Goal: Task Accomplishment & Management: Complete application form

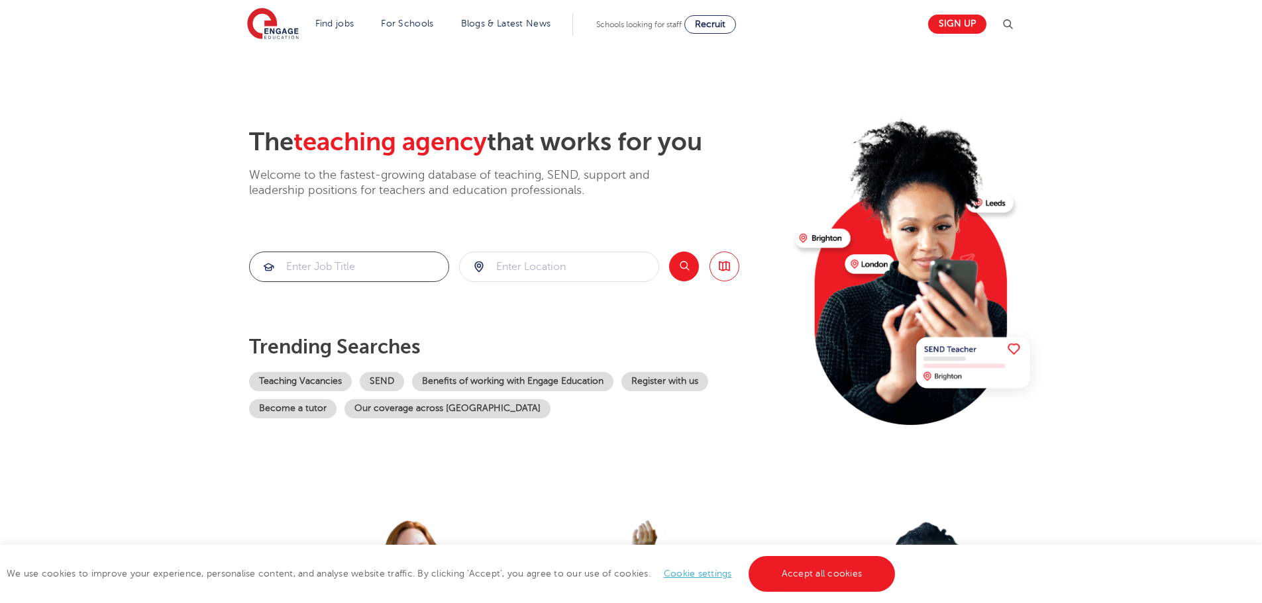
click at [332, 272] on input "search" at bounding box center [349, 266] width 199 height 29
click at [546, 266] on input "search" at bounding box center [559, 266] width 199 height 29
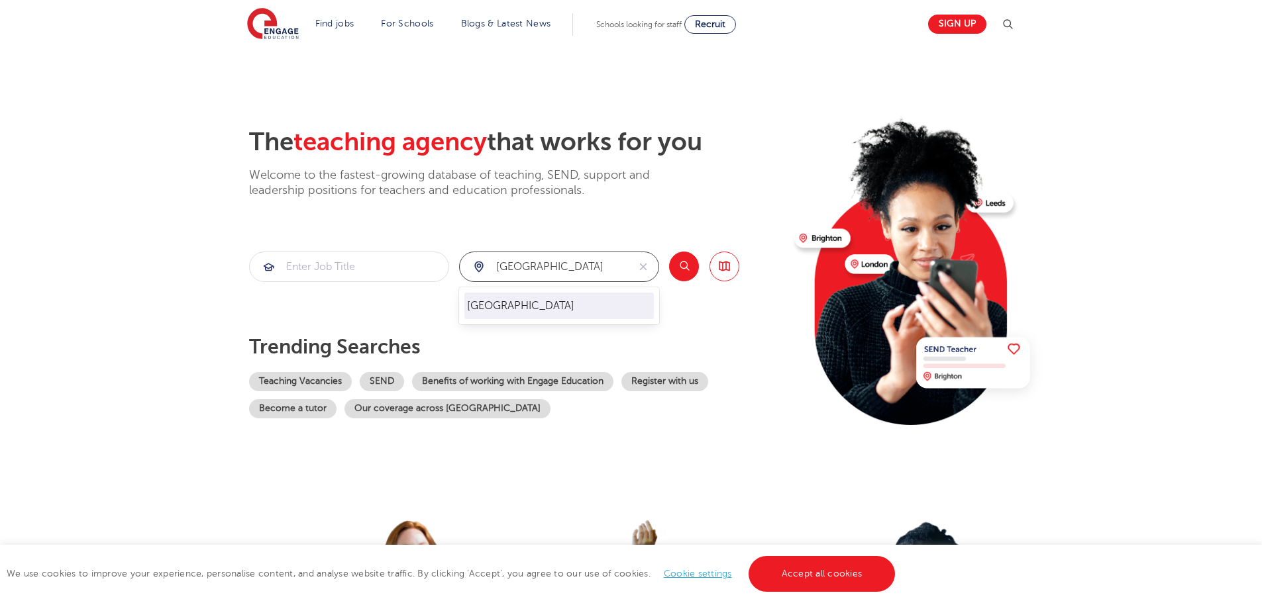
click at [509, 310] on li "[GEOGRAPHIC_DATA]" at bounding box center [558, 306] width 189 height 26
type input "[GEOGRAPHIC_DATA]"
click at [685, 266] on button "Search" at bounding box center [684, 267] width 30 height 30
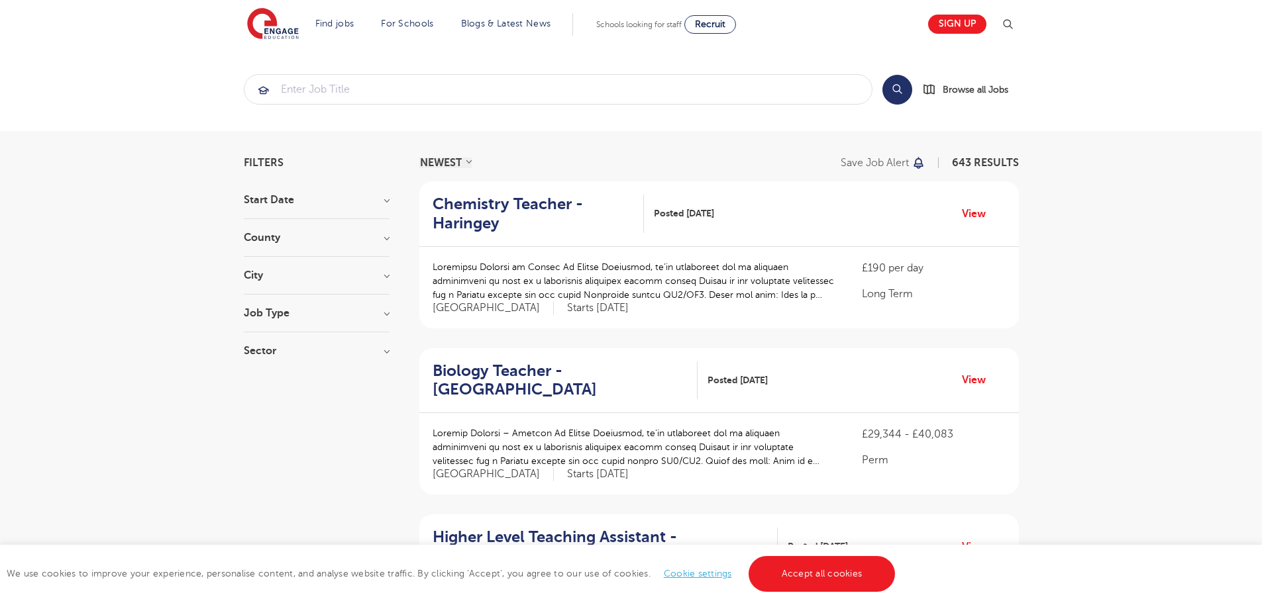
click at [383, 352] on h3 "Sector" at bounding box center [317, 351] width 146 height 11
click at [264, 395] on label "Short Term 208" at bounding box center [304, 398] width 81 height 17
click at [264, 395] on input "Short Term 208" at bounding box center [268, 397] width 9 height 9
checkbox input "true"
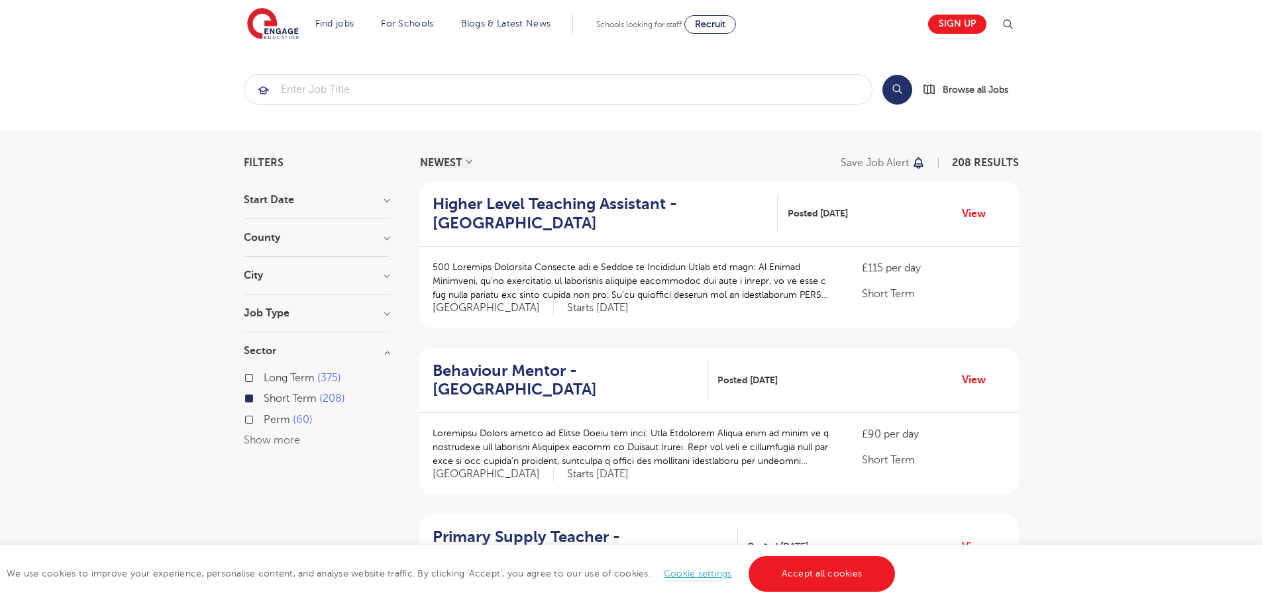
click at [387, 313] on h3 "Job Type" at bounding box center [317, 313] width 146 height 11
click at [974, 381] on link "View" at bounding box center [979, 380] width 34 height 17
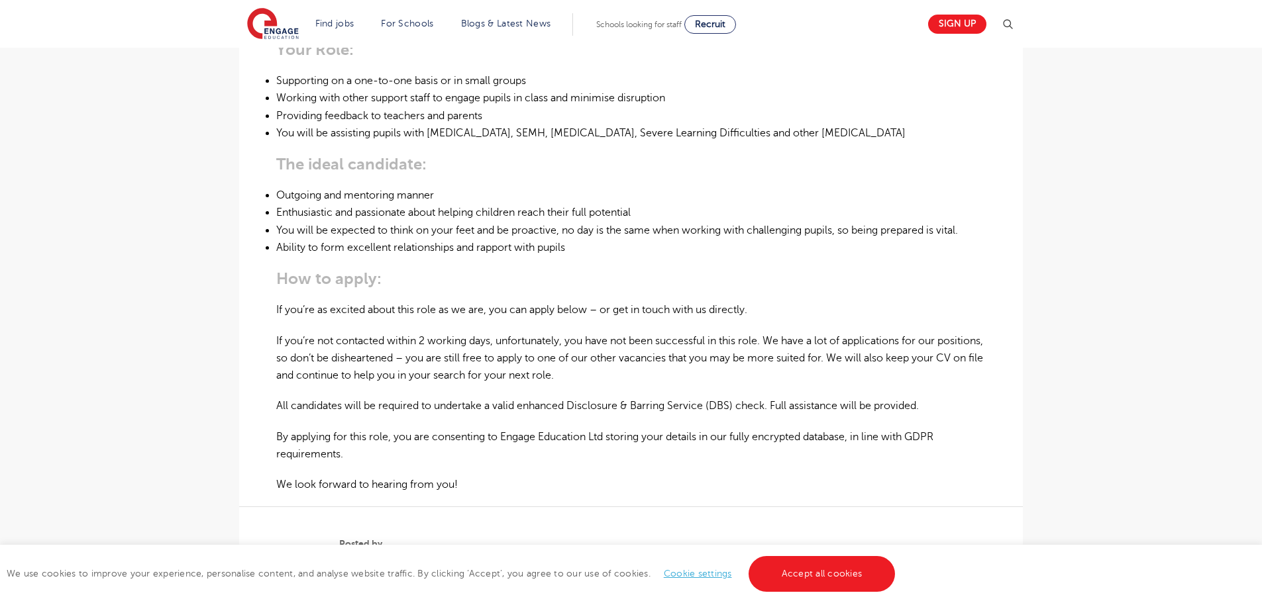
scroll to position [795, 0]
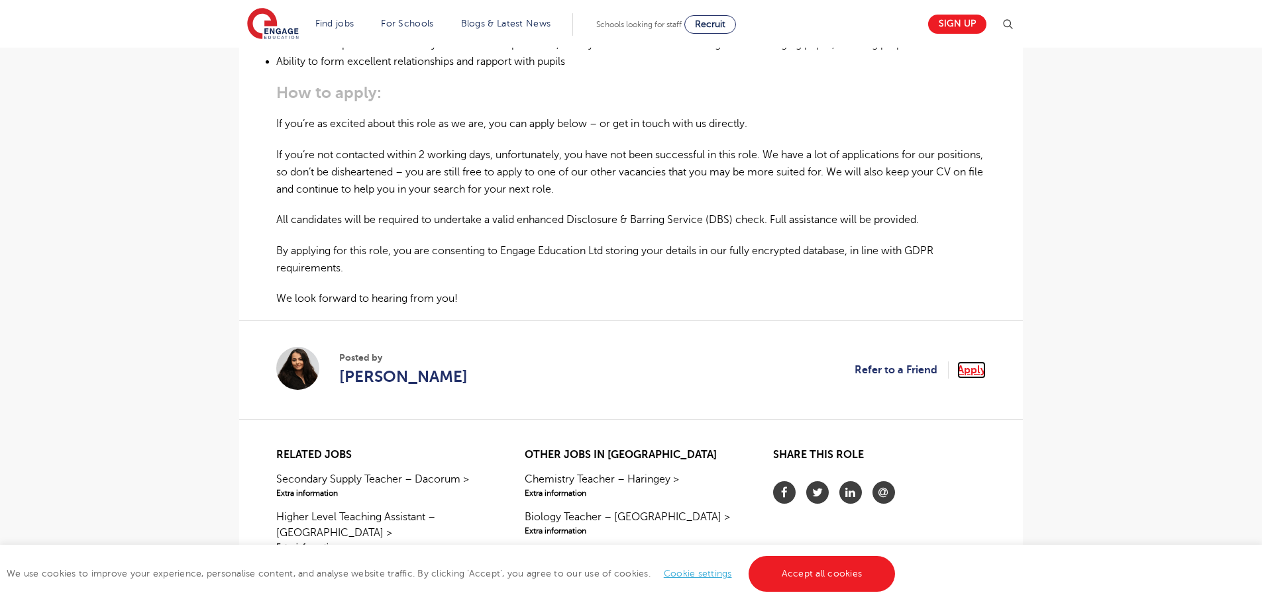
click at [966, 362] on link "Apply" at bounding box center [971, 370] width 28 height 17
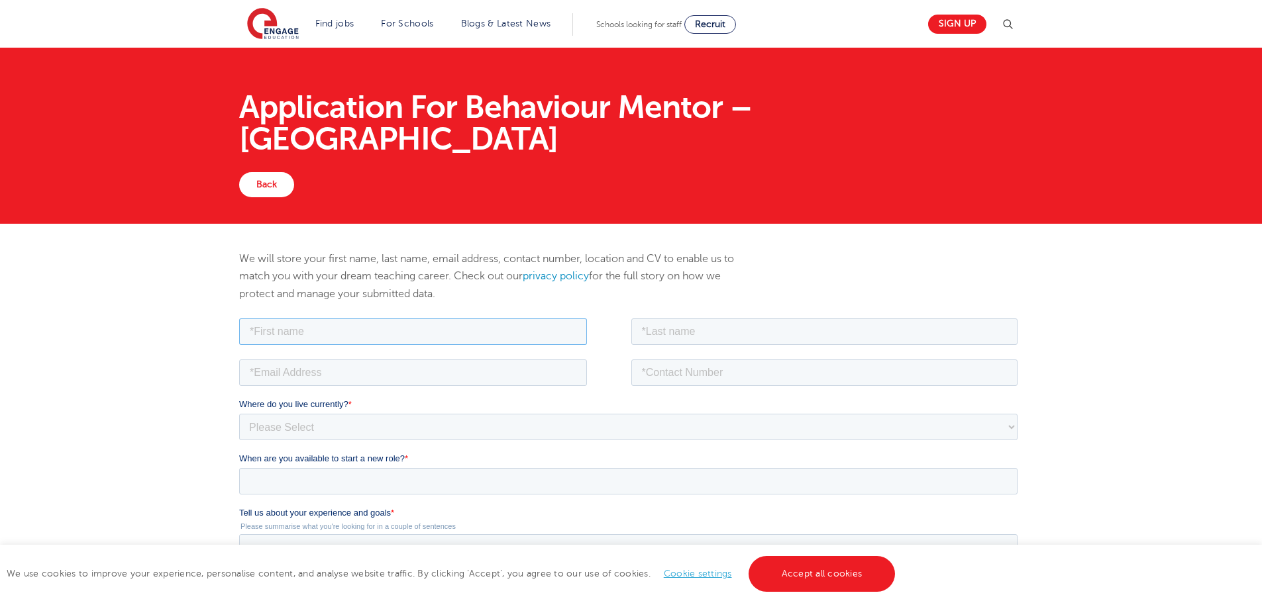
click at [312, 324] on input "text" at bounding box center [413, 331] width 348 height 26
type input "Vanya"
type input "Marks"
type input "vanyamarks@hotmail.com"
type input "07791084323"
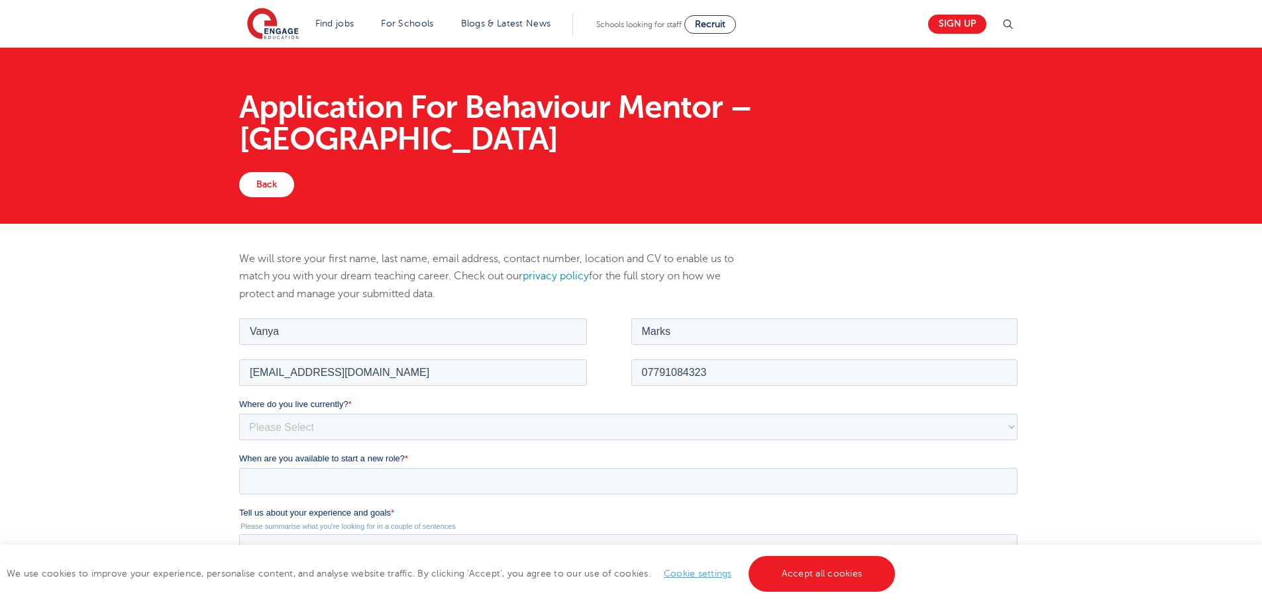
click at [177, 307] on div "We will store your first name, last name, email address, contact number, locati…" at bounding box center [631, 529] width 1262 height 611
click at [268, 430] on select "Please Select UK Canada Ireland Australia New Zealand Europe USA South Africa J…" at bounding box center [628, 426] width 778 height 26
select select "UK"
click at [239, 413] on select "Please Select UK Canada Ireland Australia New Zealand Europe USA South Africa J…" at bounding box center [628, 426] width 778 height 26
click at [276, 479] on select "Please Select Overseas Barnsley Bedfordshire Berkshire Bournemouth Bracknell Fo…" at bounding box center [628, 481] width 778 height 26
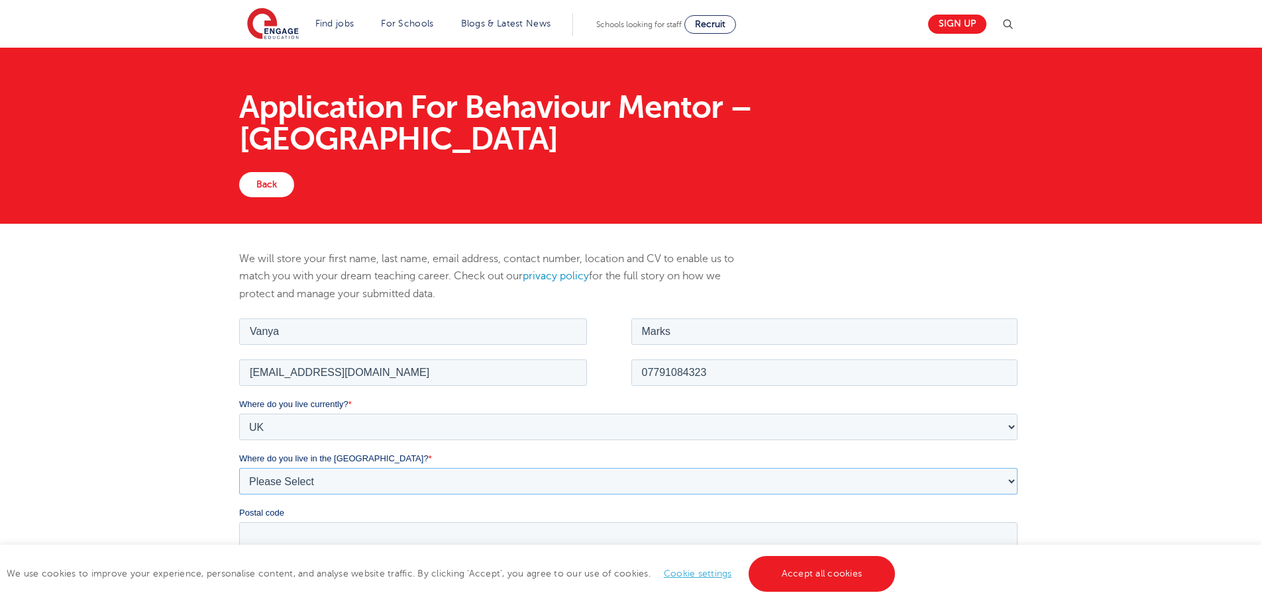
select select "[GEOGRAPHIC_DATA]"
click at [239, 468] on select "Please Select Overseas Barnsley Bedfordshire Berkshire Bournemouth Bracknell Fo…" at bounding box center [628, 481] width 778 height 26
click at [83, 256] on div "We will store your first name, last name, email address, contact number, locati…" at bounding box center [631, 583] width 1262 height 719
click at [281, 543] on input "Postal code" at bounding box center [628, 535] width 778 height 26
type input "E11 2QA"
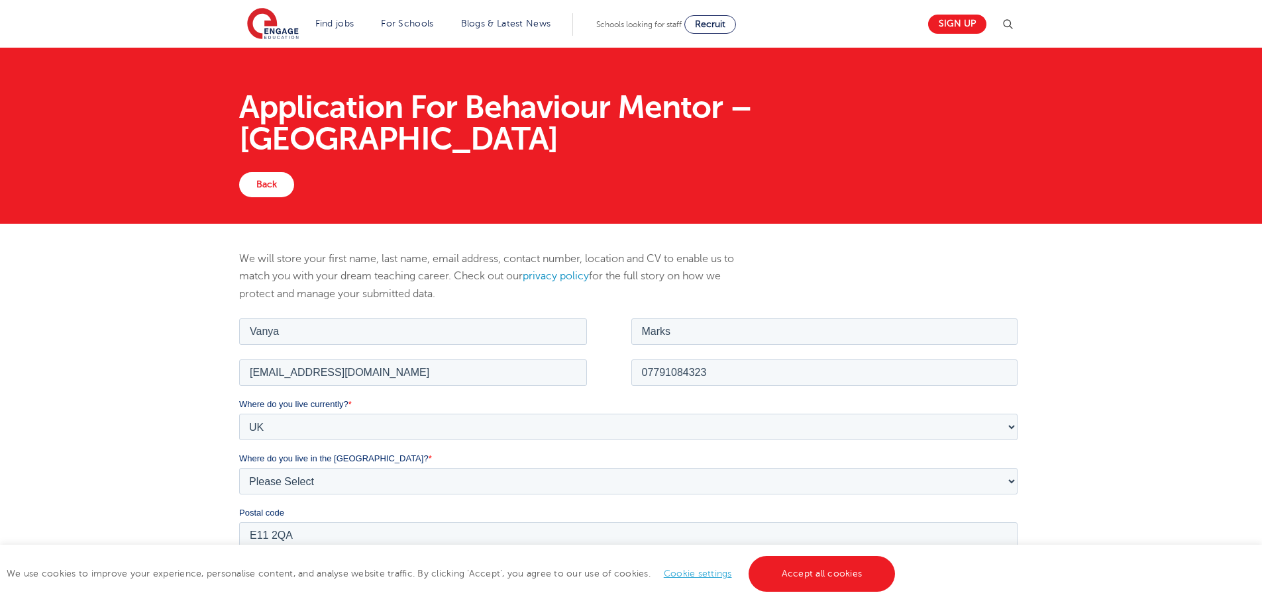
click at [141, 340] on div "We will store your first name, last name, email address, contact number, locati…" at bounding box center [631, 583] width 1262 height 719
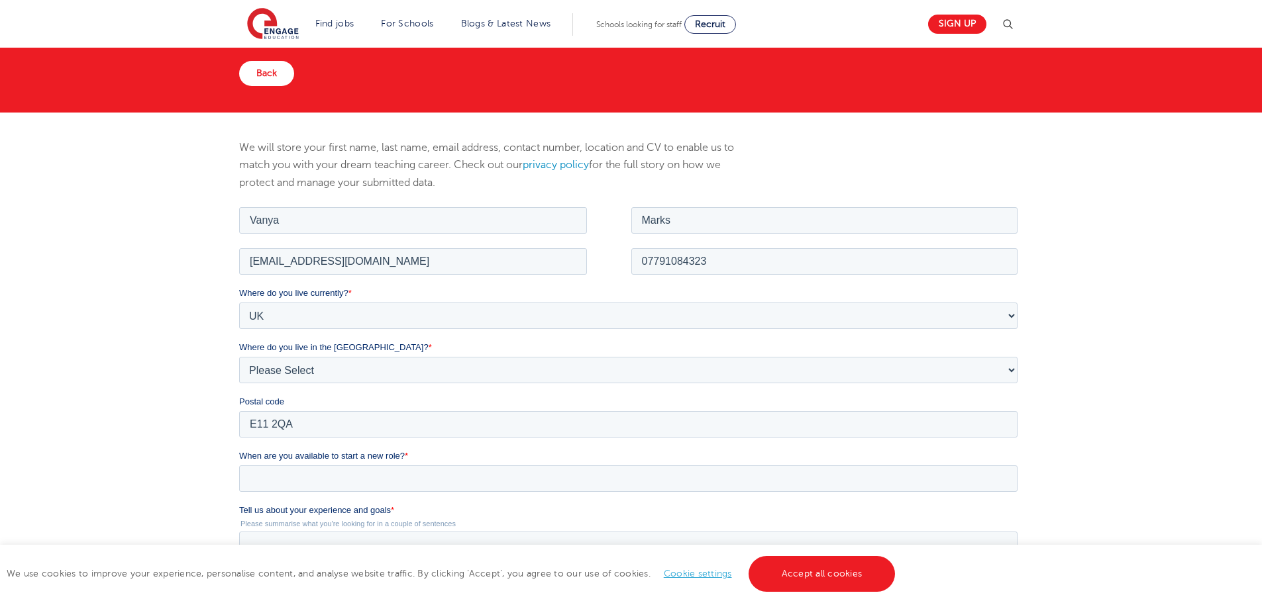
scroll to position [132, 0]
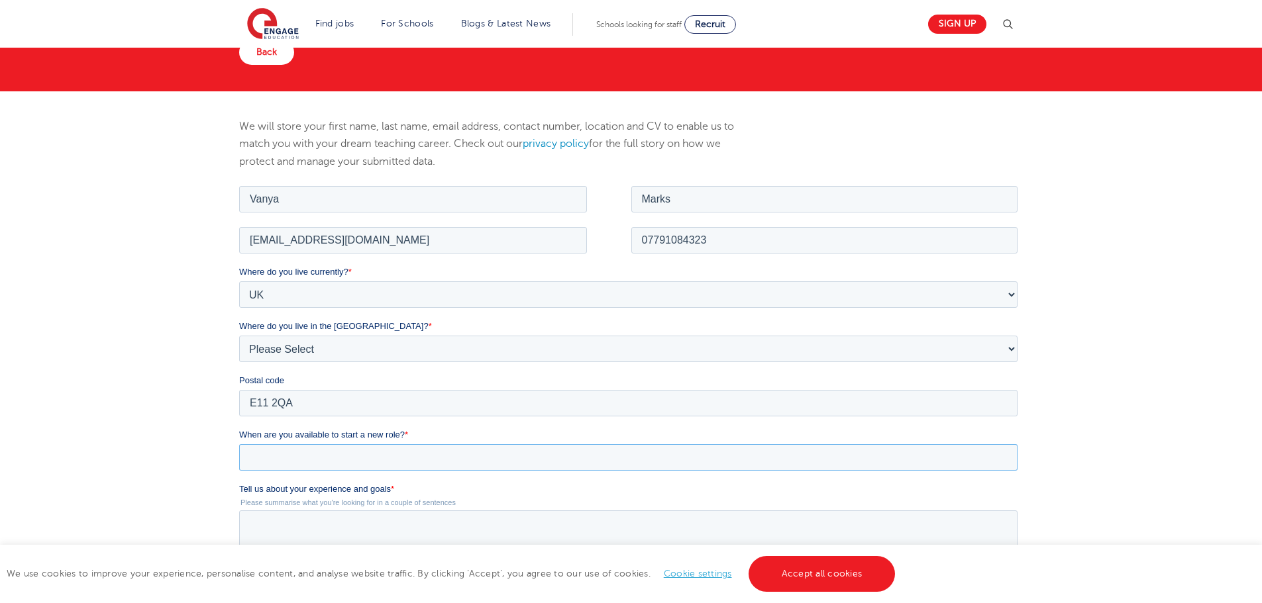
click at [301, 460] on input "When are you available to start a new role? *" at bounding box center [628, 457] width 778 height 26
type div "2025-09-03"
type input "2025/09/03"
click at [155, 363] on div "We will store your first name, last name, email address, contact number, locati…" at bounding box center [631, 450] width 1262 height 719
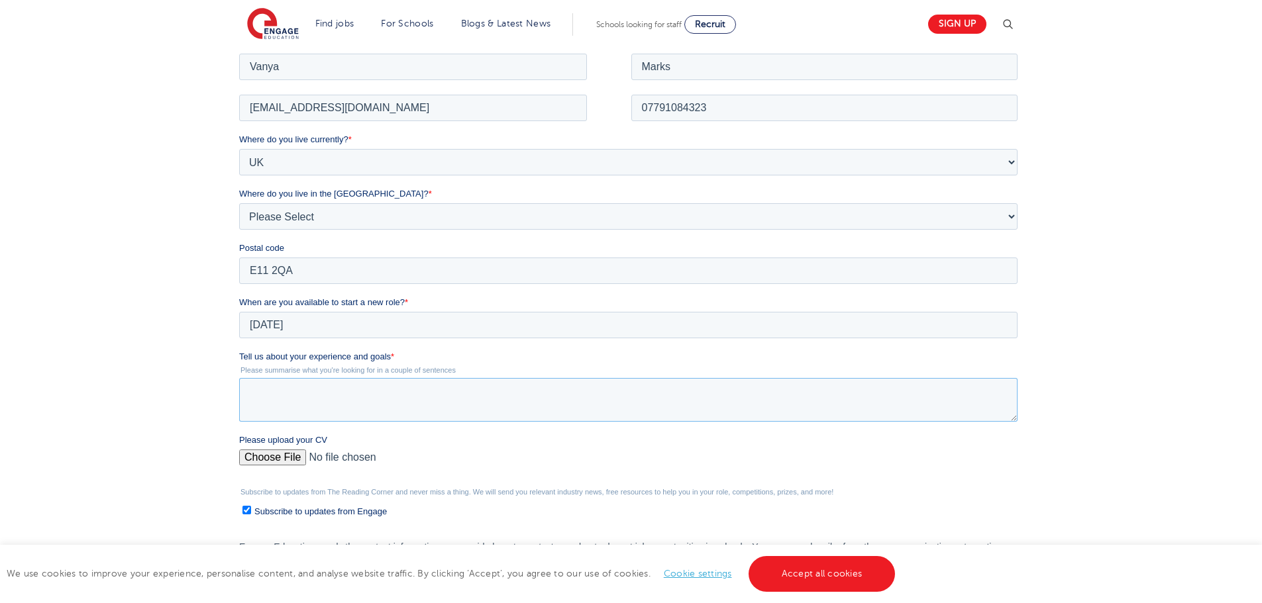
click at [319, 403] on textarea "Tell us about your experience and goals *" at bounding box center [628, 399] width 778 height 44
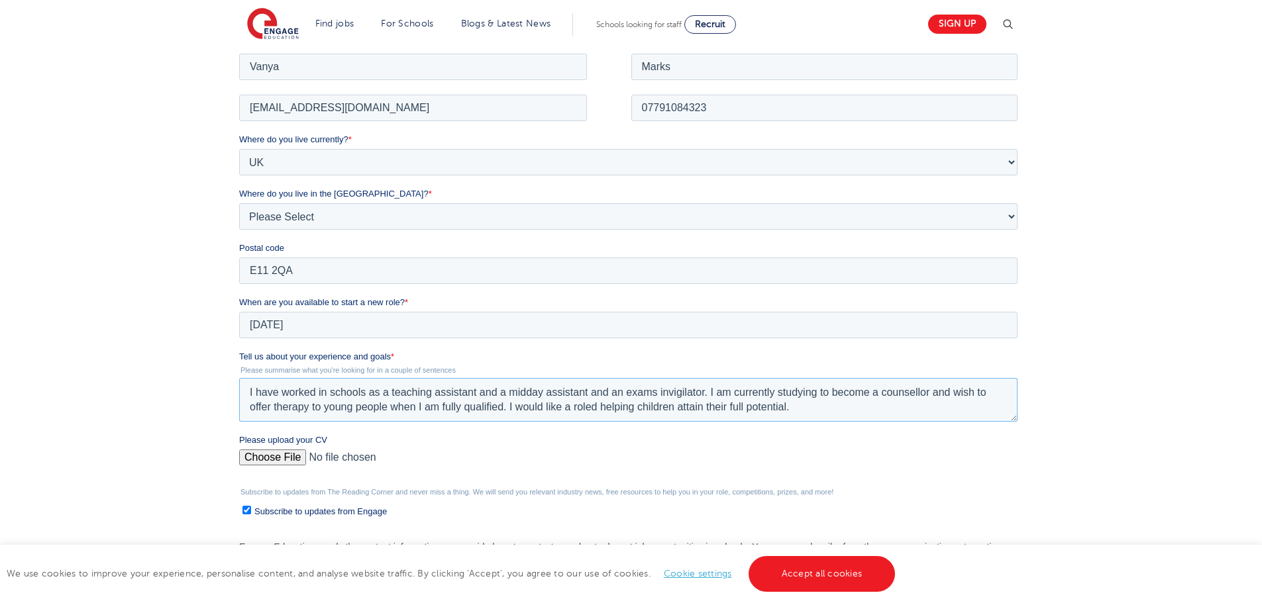
click at [595, 405] on textarea "I have worked in schools as a teaching assistant and a midday assistant and an …" at bounding box center [628, 399] width 778 height 44
click at [667, 404] on textarea "I have worked in schools as a teaching assistant and a midday assistant and an …" at bounding box center [628, 399] width 778 height 44
click at [274, 404] on textarea "I have worked in schools as a teaching assistant and a midday assistant and an …" at bounding box center [628, 399] width 778 height 44
click at [715, 404] on textarea "I have worked in schools as a teaching assistant and a midday assistant and an …" at bounding box center [628, 399] width 778 height 44
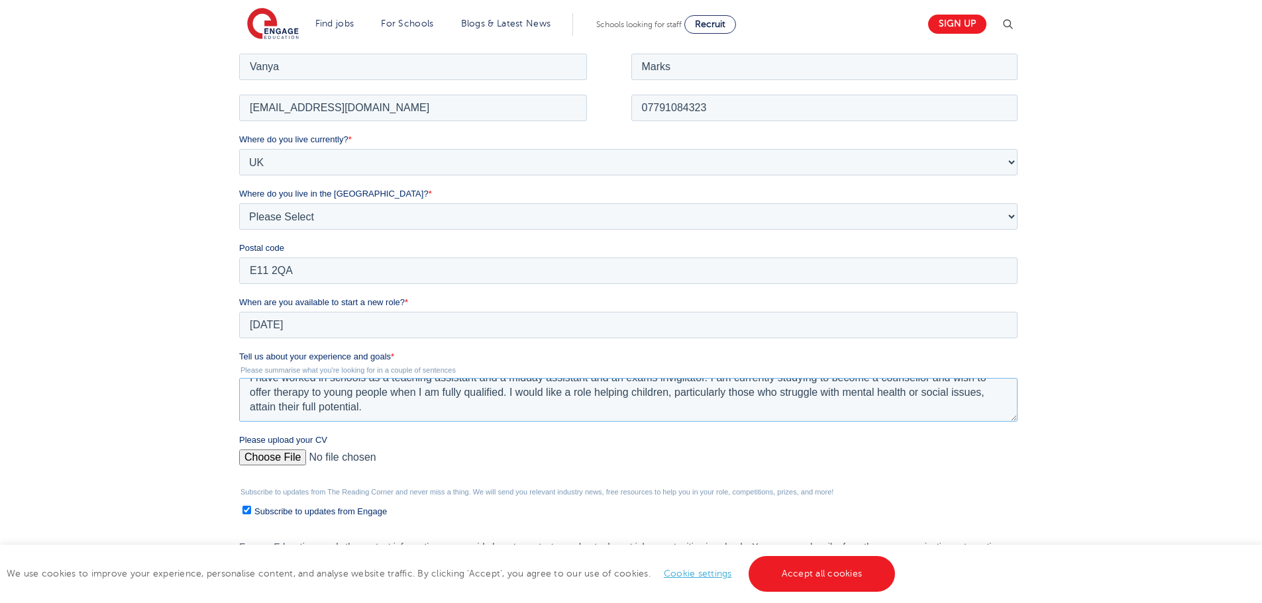
click at [444, 405] on textarea "I have worked in schools as a teaching assistant and a midday assistant and an …" at bounding box center [628, 399] width 778 height 44
type textarea "I have worked in schools as a teaching assistant and a midday assistant and an …"
click at [283, 460] on input "Please upload your CV" at bounding box center [628, 462] width 778 height 26
type input "C:\fakepath\Vanya Marks CV August 2025.docx"
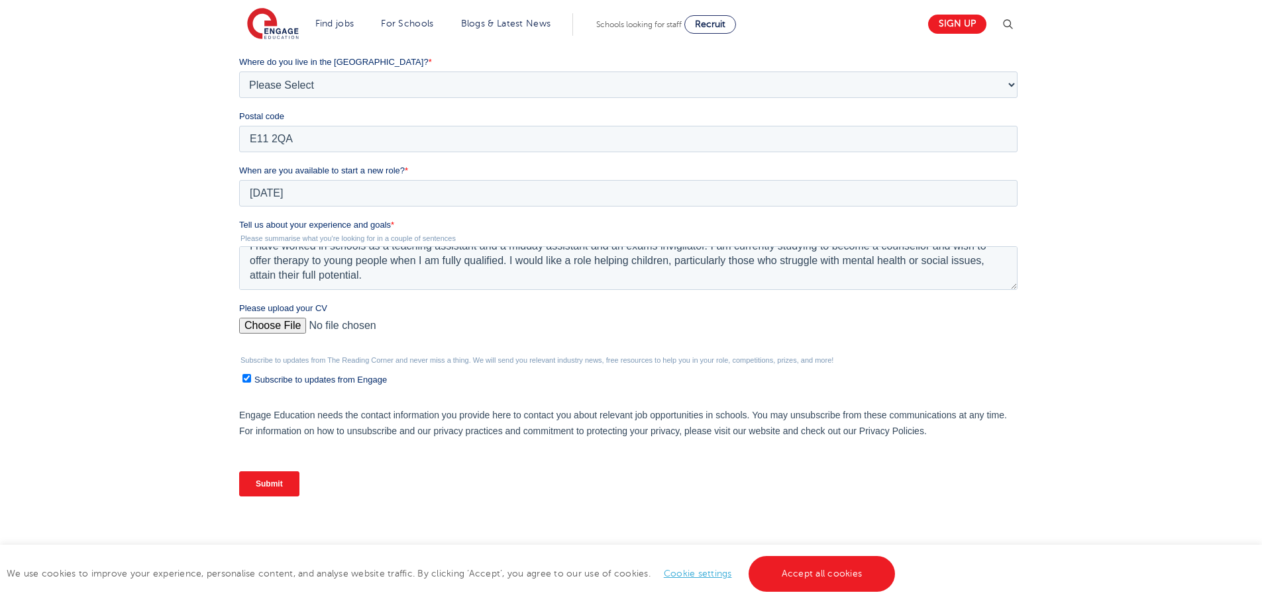
scroll to position [397, 0]
click at [250, 376] on input "Subscribe to updates from Engage" at bounding box center [246, 378] width 9 height 9
checkbox input "false"
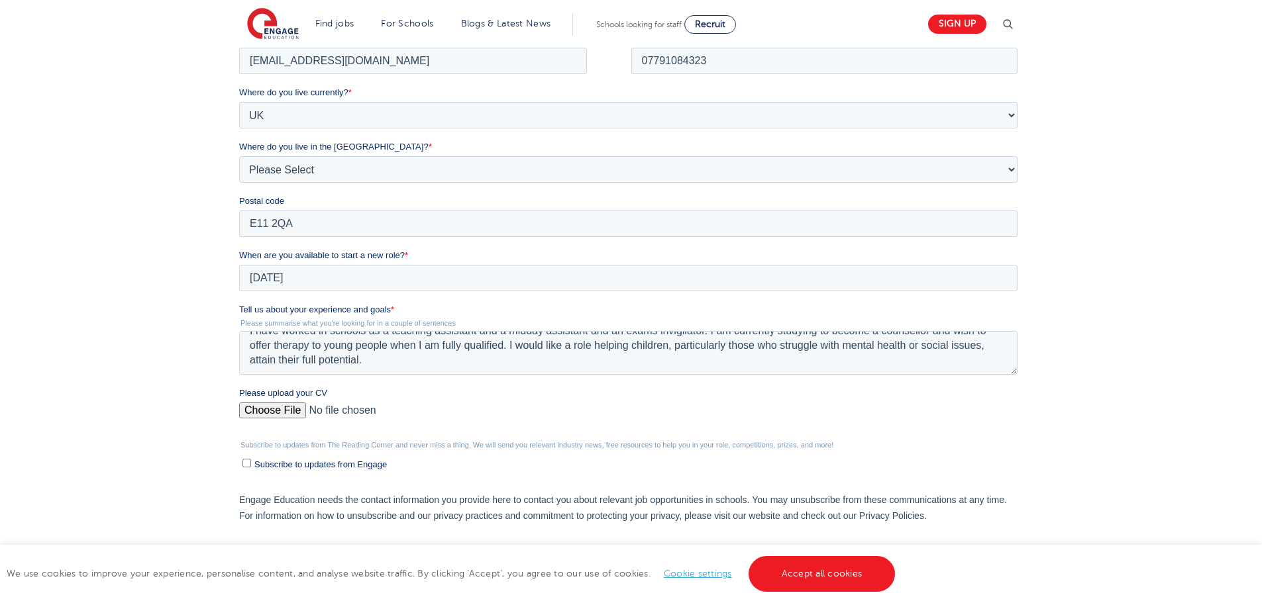
scroll to position [331, 0]
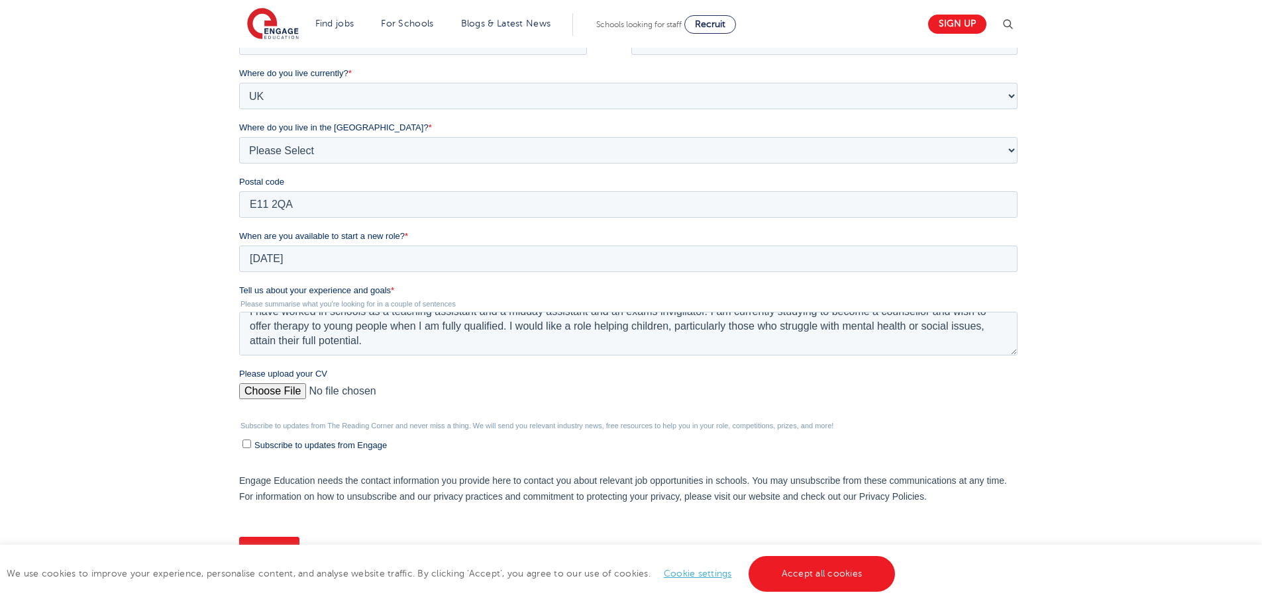
click at [276, 548] on input "Submit" at bounding box center [269, 549] width 60 height 25
